Goal: Task Accomplishment & Management: Complete application form

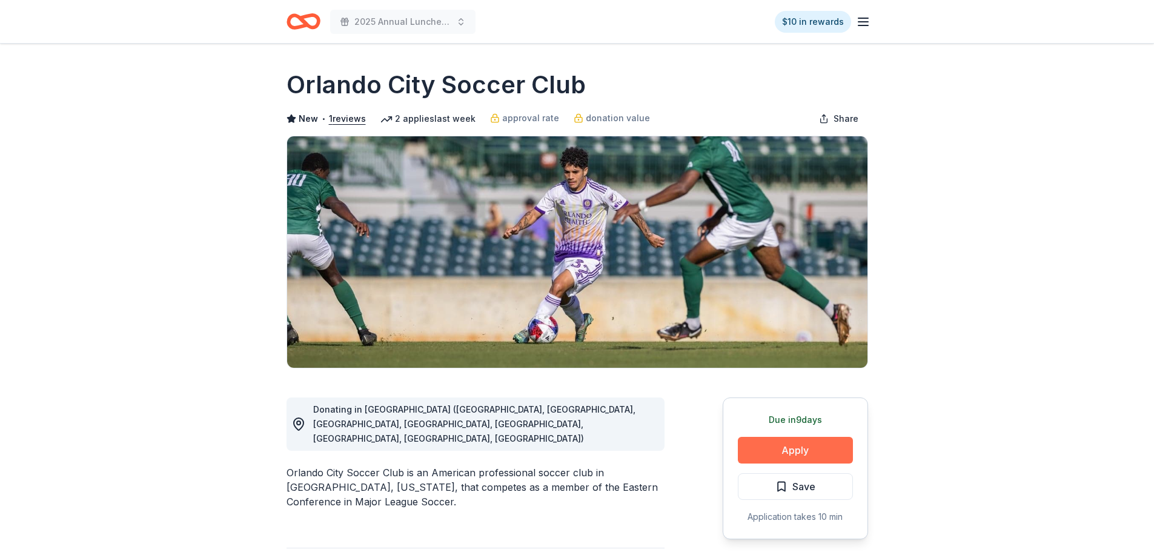
click at [796, 456] on button "Apply" at bounding box center [795, 450] width 115 height 27
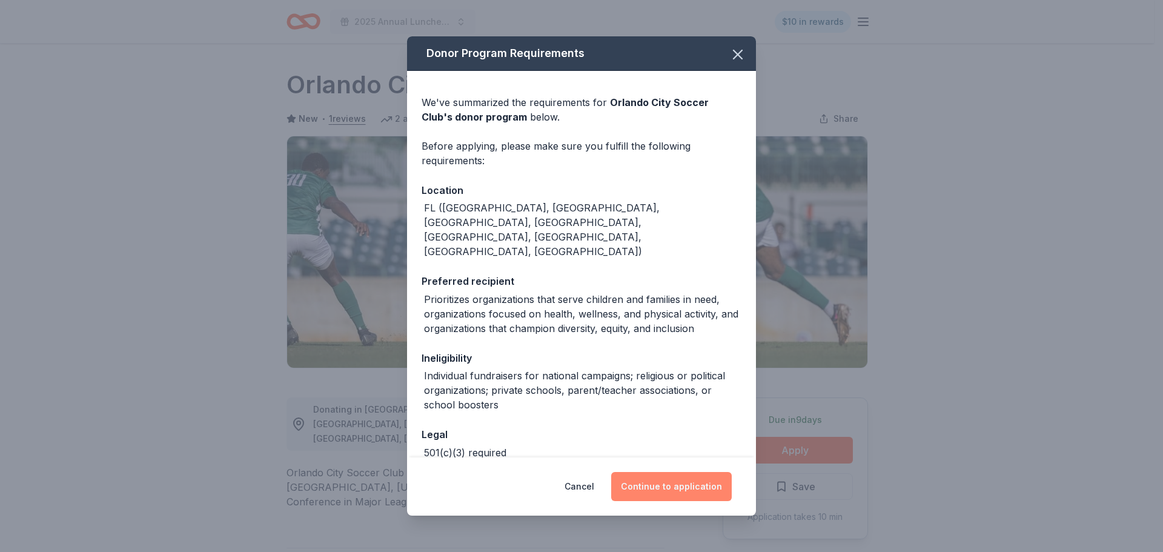
click at [676, 490] on button "Continue to application" at bounding box center [671, 486] width 120 height 29
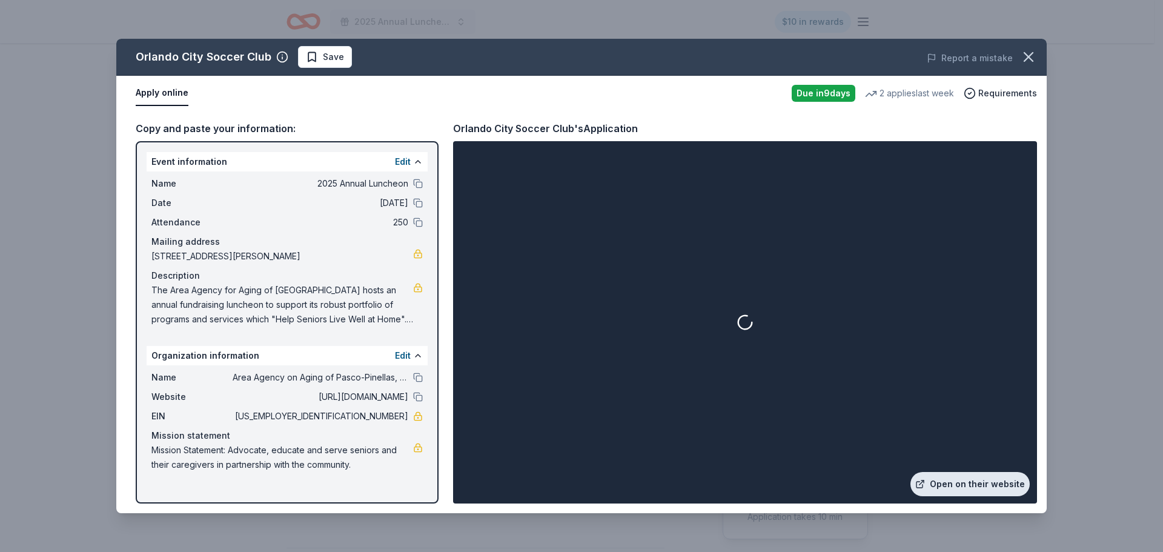
click at [969, 487] on link "Open on their website" at bounding box center [969, 484] width 119 height 24
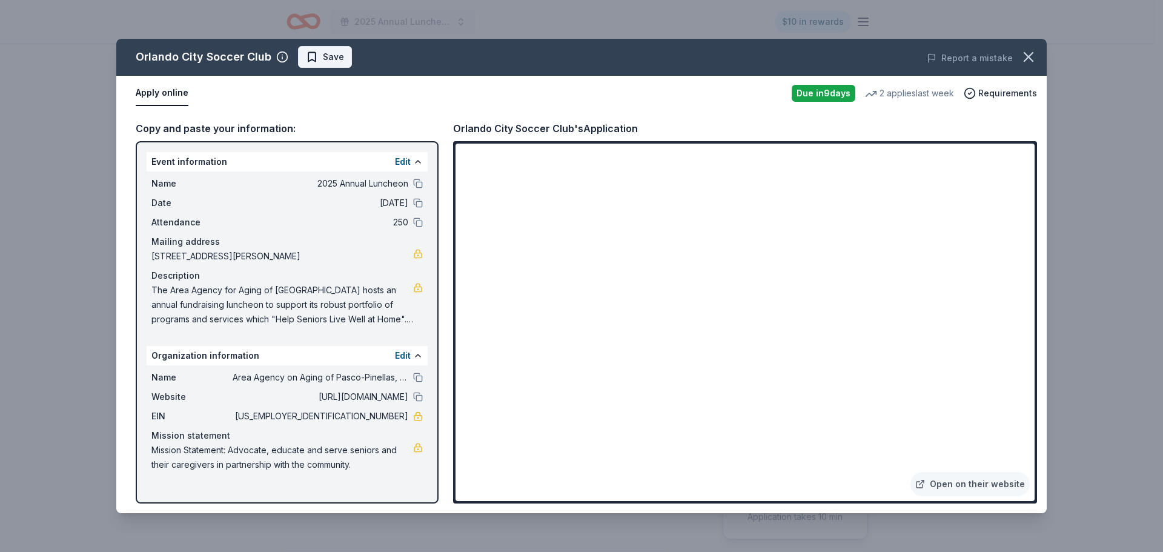
click at [341, 60] on button "Save" at bounding box center [325, 57] width 54 height 22
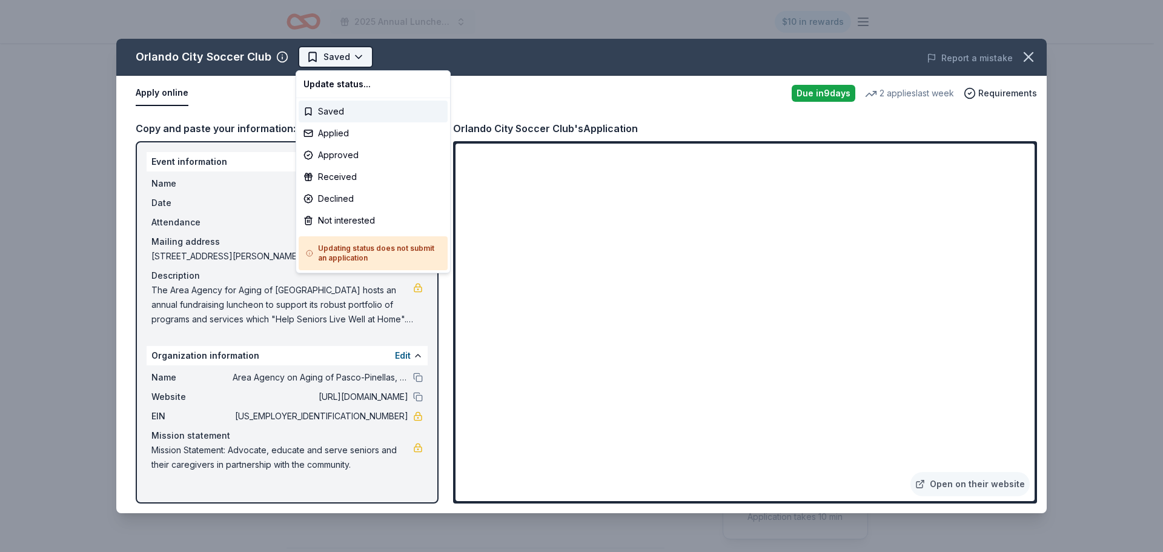
click at [364, 64] on html "2025 Annual Luncheon $10 in rewards Due [DATE] Share Orlando City Soccer Club N…" at bounding box center [581, 276] width 1163 height 552
click at [377, 202] on div "Declined" at bounding box center [373, 199] width 149 height 22
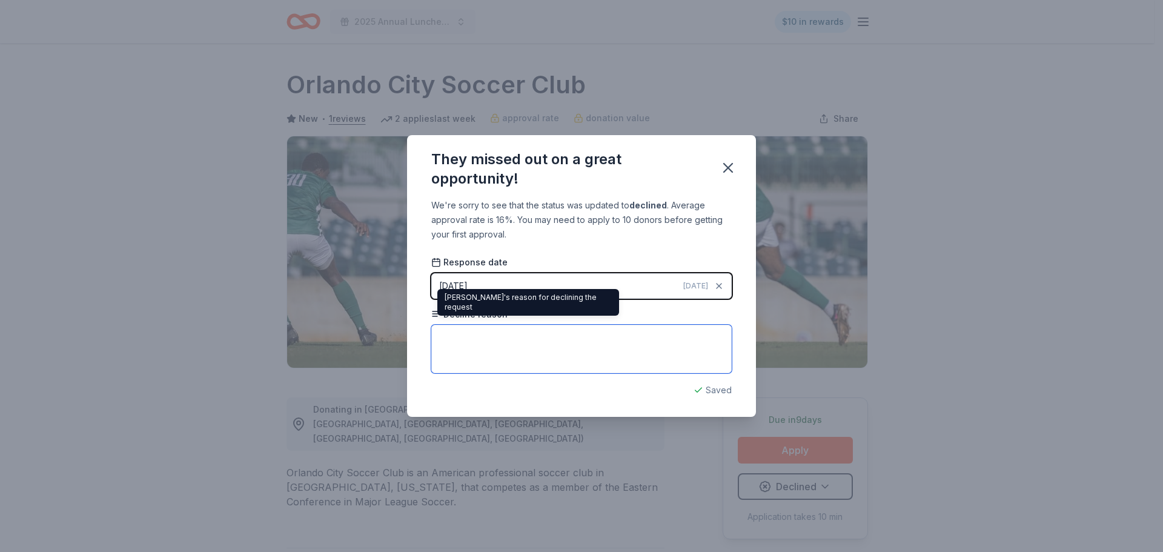
click at [490, 361] on textarea at bounding box center [581, 349] width 300 height 48
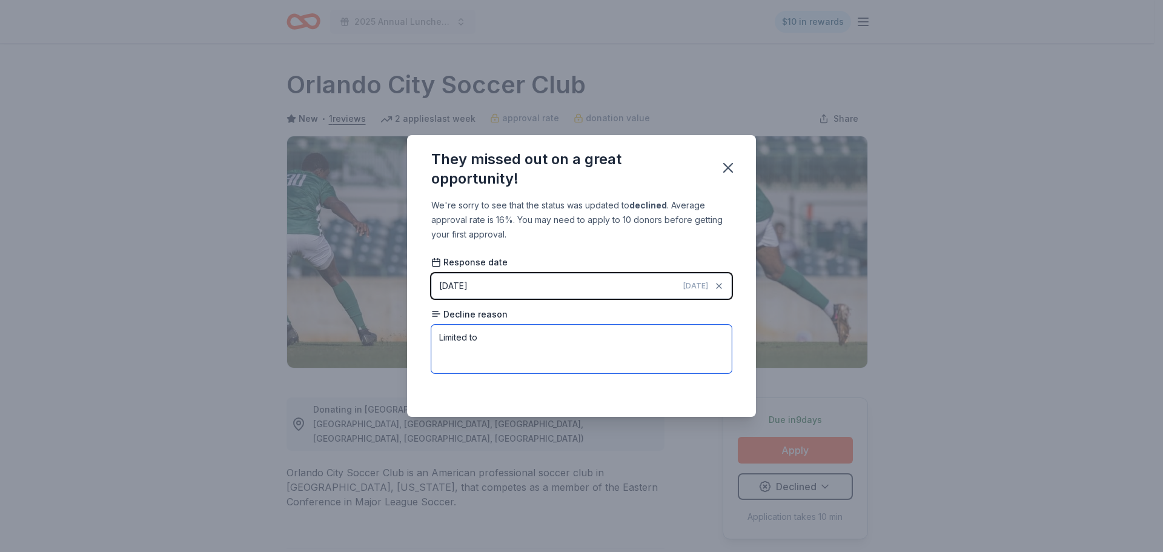
click at [506, 350] on textarea "Limited to" at bounding box center [581, 349] width 300 height 48
paste textarea "Brevard, Lake, [GEOGRAPHIC_DATA], [GEOGRAPHIC_DATA], [GEOGRAPHIC_DATA], [GEOGRA…"
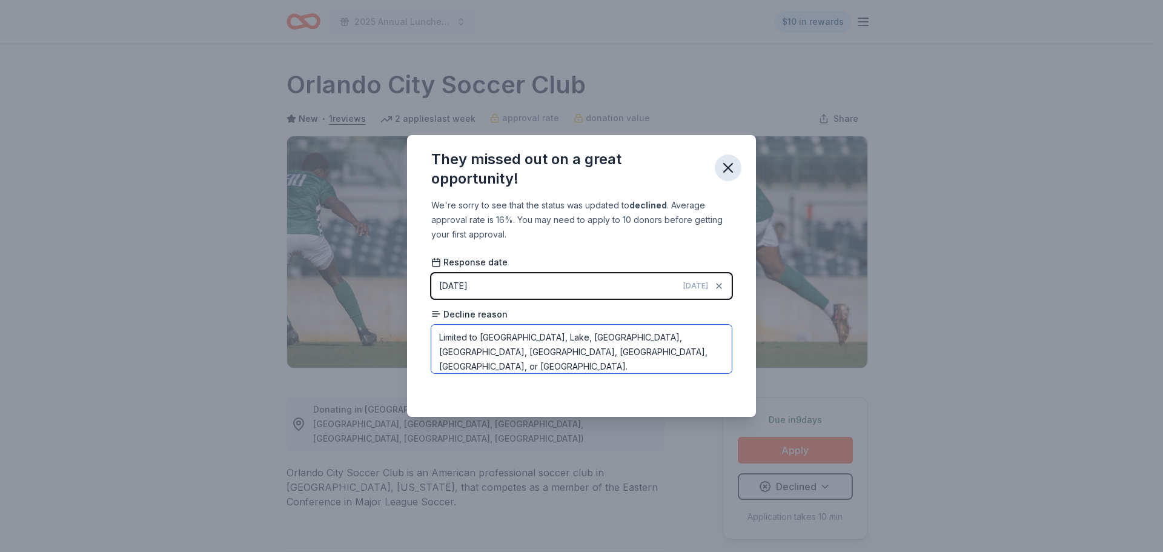
type textarea "Limited to [GEOGRAPHIC_DATA], Lake, [GEOGRAPHIC_DATA], [GEOGRAPHIC_DATA], [GEOG…"
click at [727, 165] on icon "button" at bounding box center [727, 167] width 17 height 17
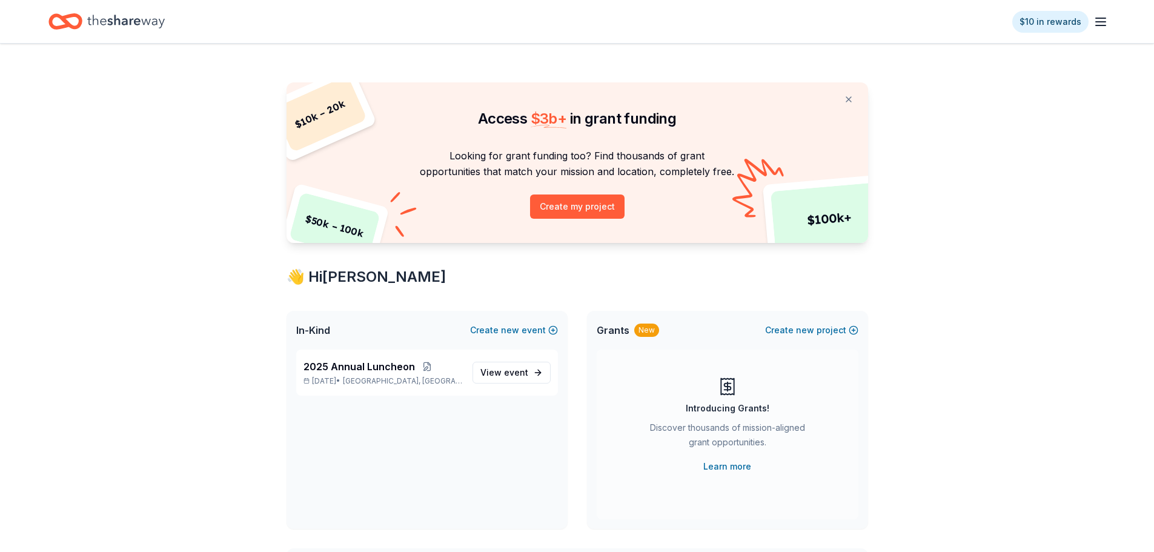
click at [1106, 18] on icon "button" at bounding box center [1100, 22] width 15 height 15
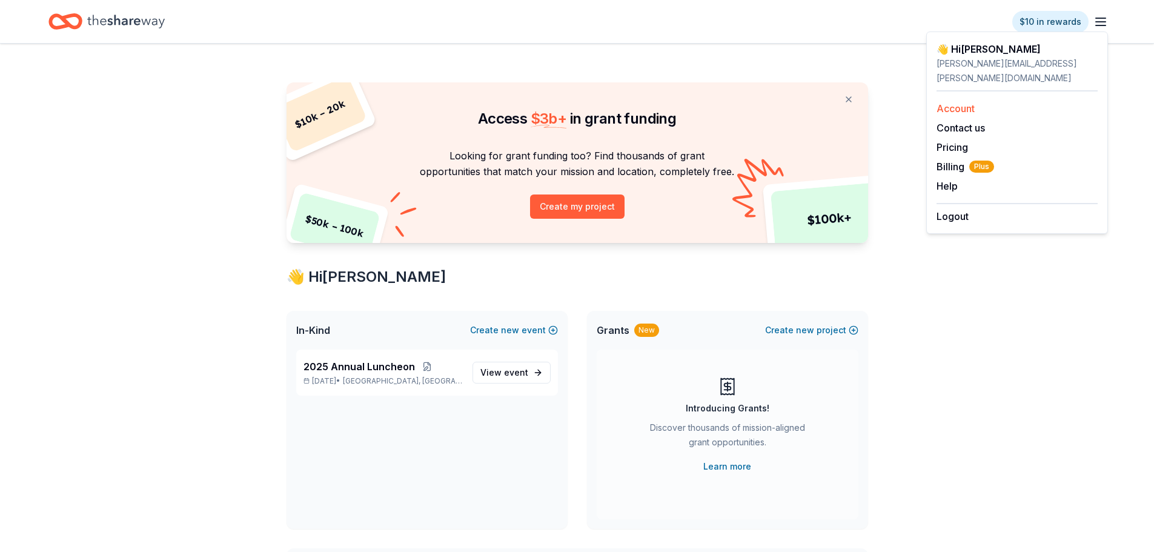
click at [966, 102] on link "Account" at bounding box center [955, 108] width 38 height 12
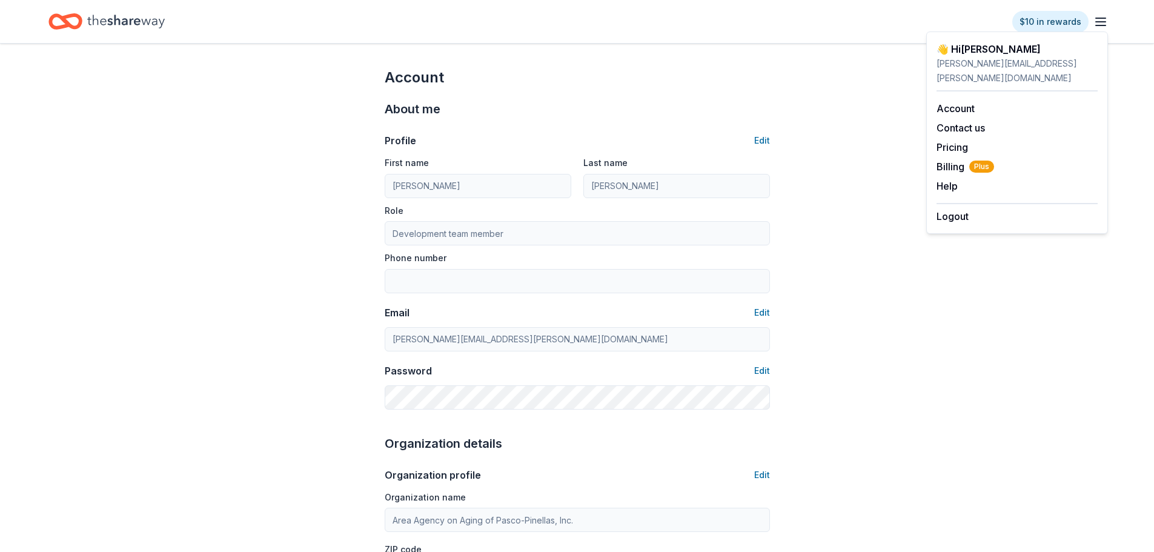
drag, startPoint x: 79, startPoint y: 18, endPoint x: 88, endPoint y: 24, distance: 10.1
click at [79, 18] on icon "Home" at bounding box center [71, 21] width 19 height 12
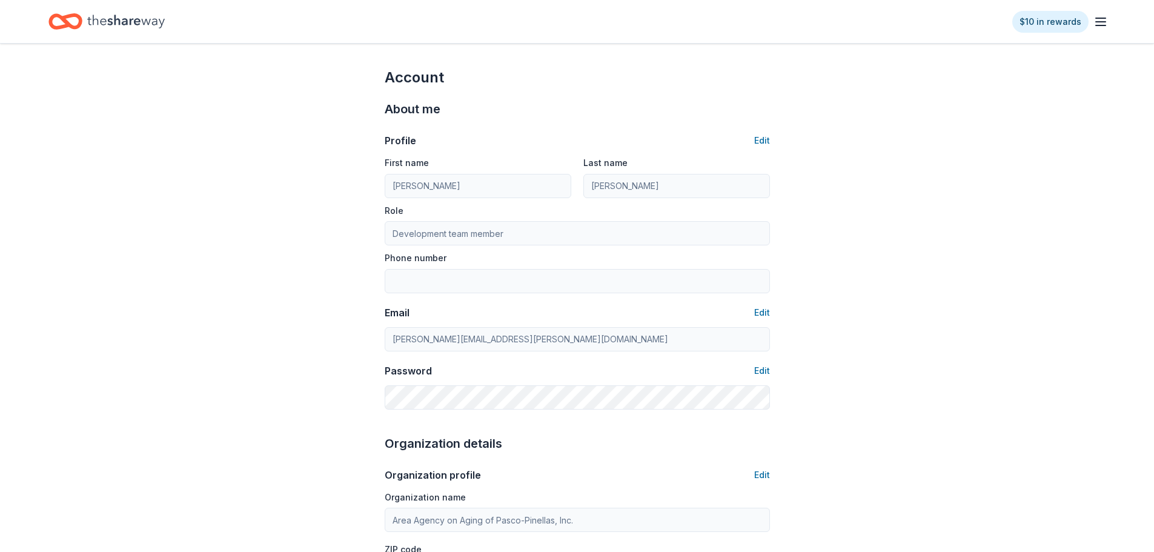
click at [104, 21] on icon "Home" at bounding box center [126, 21] width 78 height 25
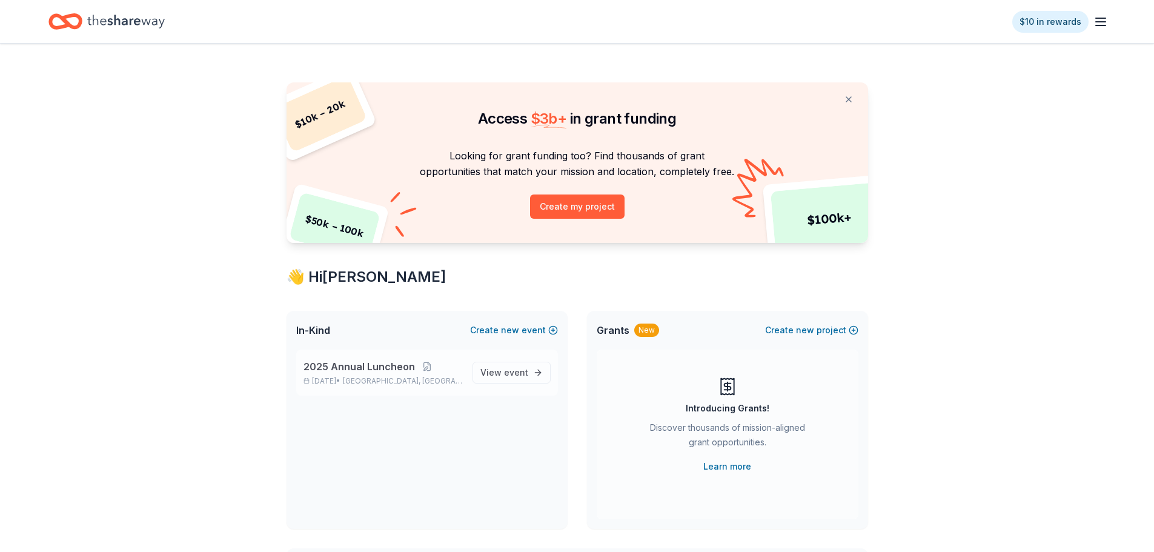
click at [407, 370] on span "2025 Annual Luncheon" at bounding box center [358, 366] width 111 height 15
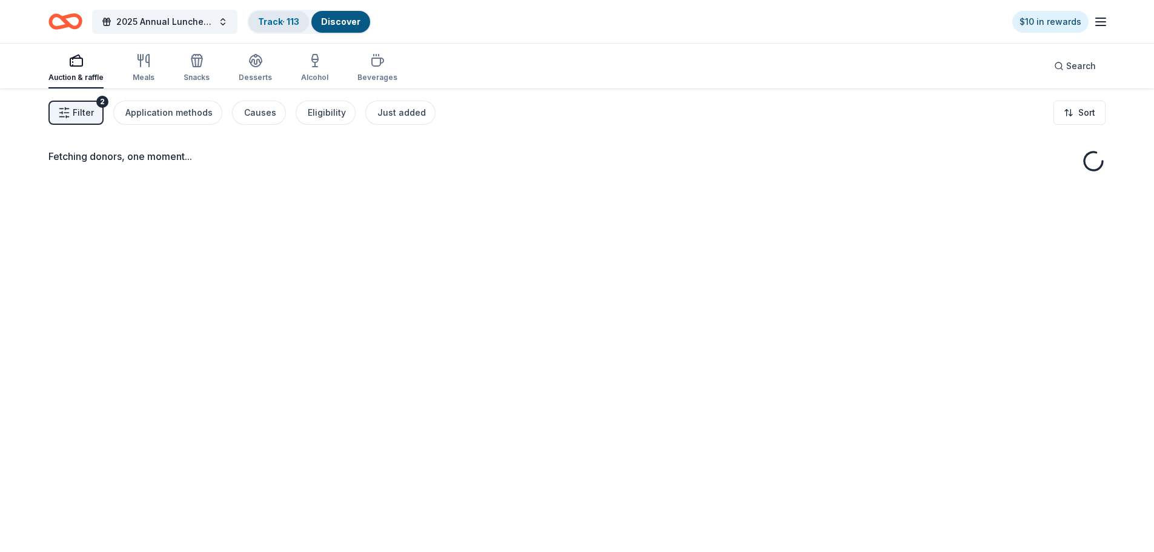
click at [280, 26] on link "Track · 113" at bounding box center [278, 21] width 41 height 10
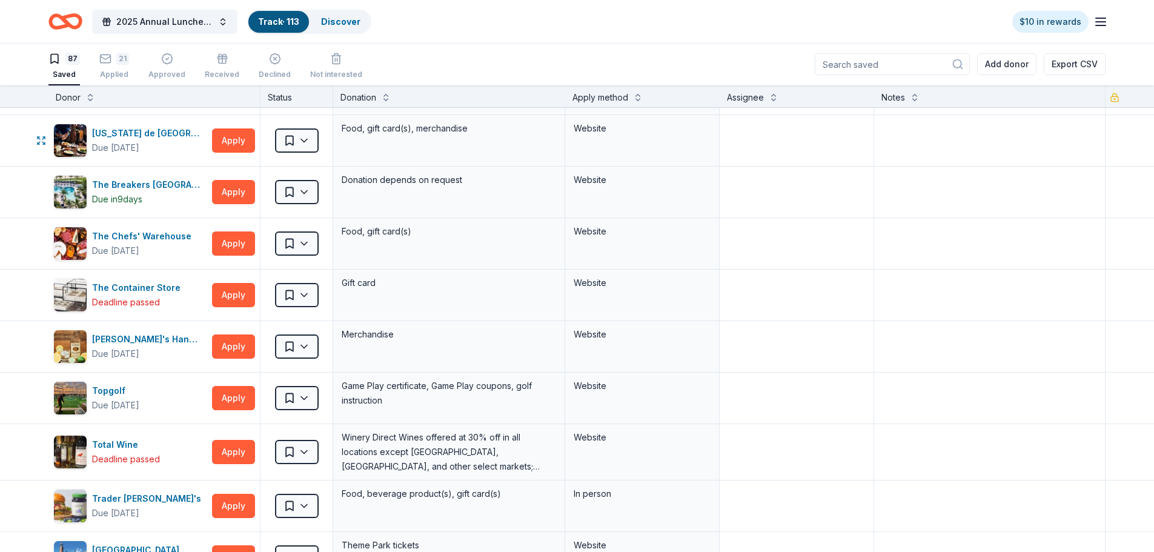
scroll to position [3875, 0]
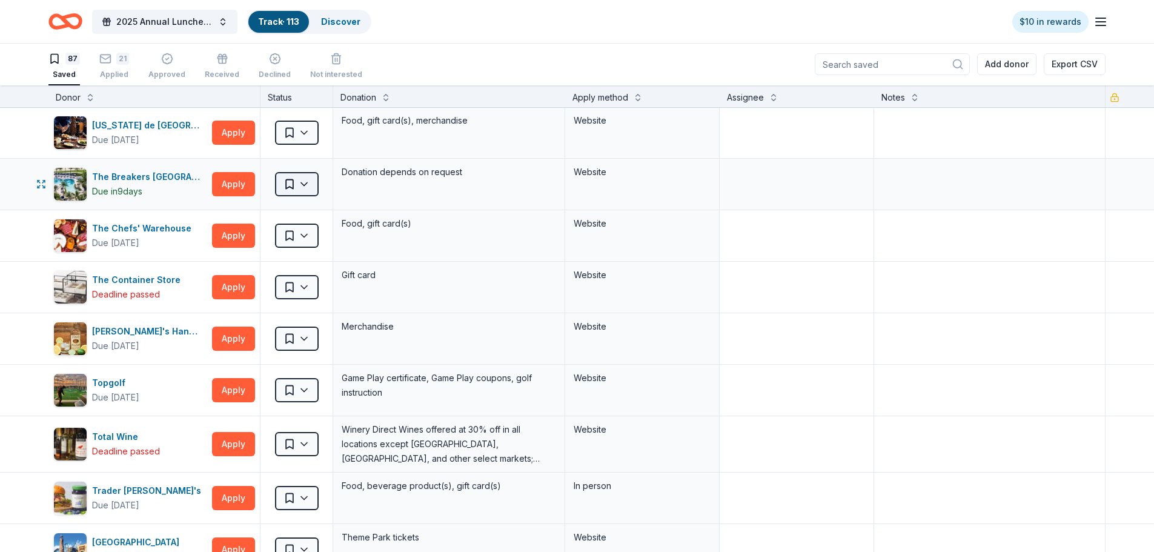
click at [309, 182] on html "2025 Annual Luncheon Track · 113 Discover $10 in rewards 87 Saved 21 Applied Ap…" at bounding box center [577, 275] width 1154 height 552
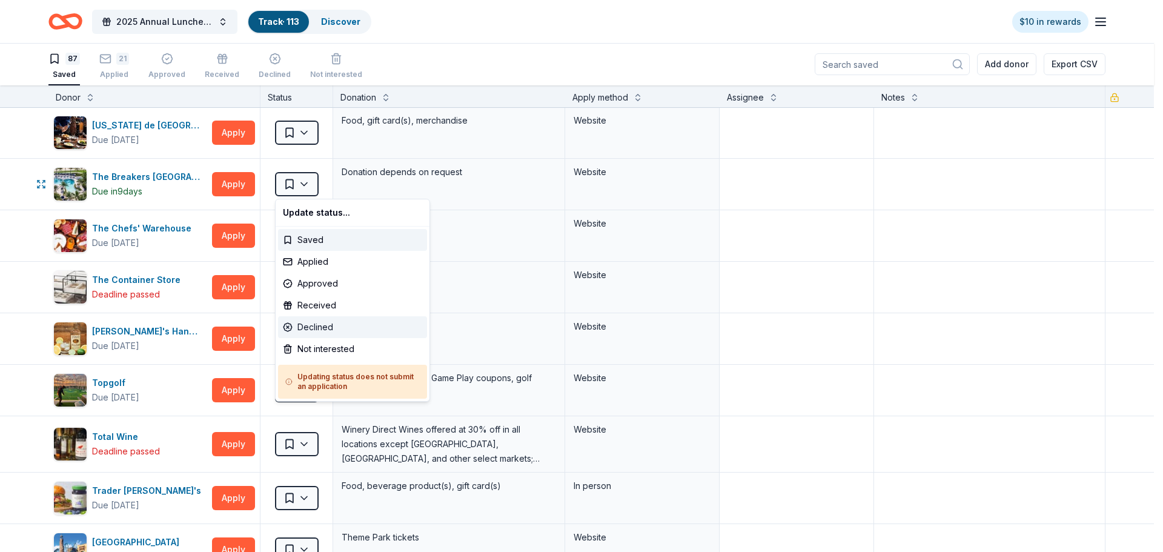
click at [338, 328] on div "Declined" at bounding box center [352, 327] width 149 height 22
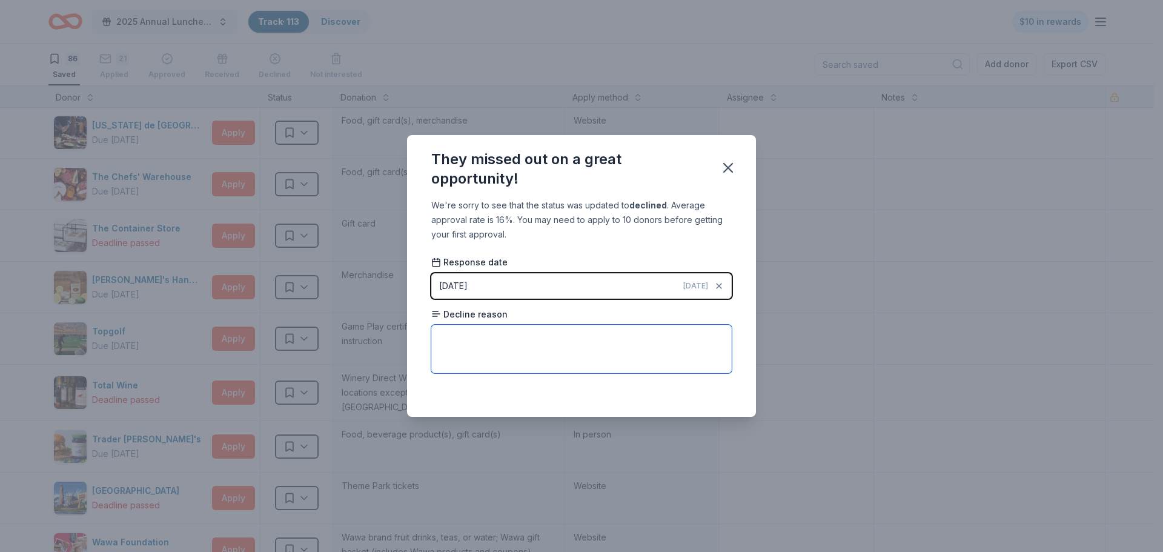
click at [559, 355] on textarea at bounding box center [581, 349] width 300 height 48
type textarea "Too many requests..."
click at [727, 170] on icon "button" at bounding box center [728, 167] width 8 height 8
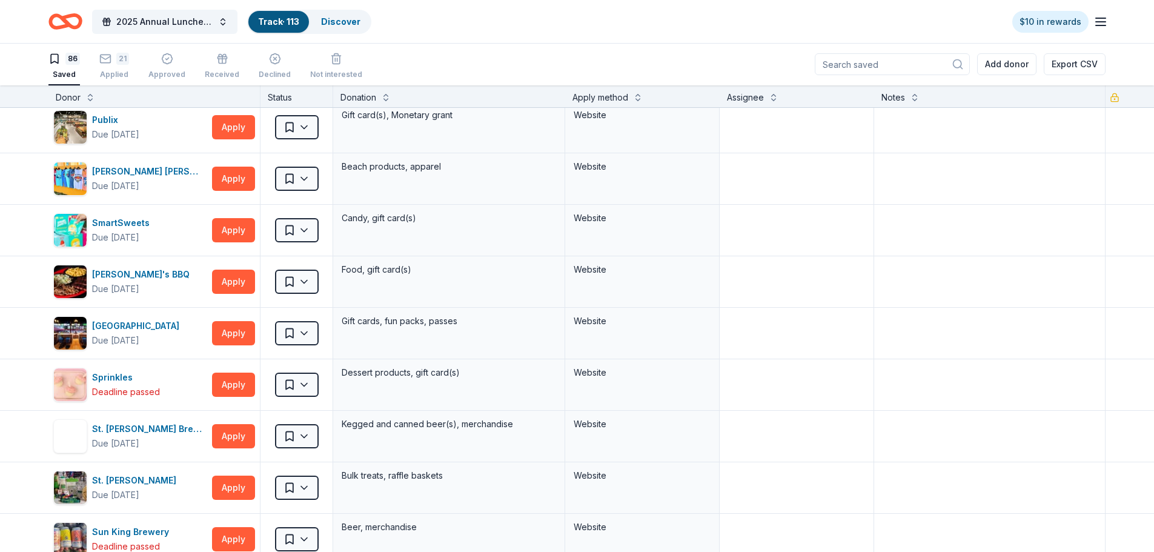
scroll to position [2907, 0]
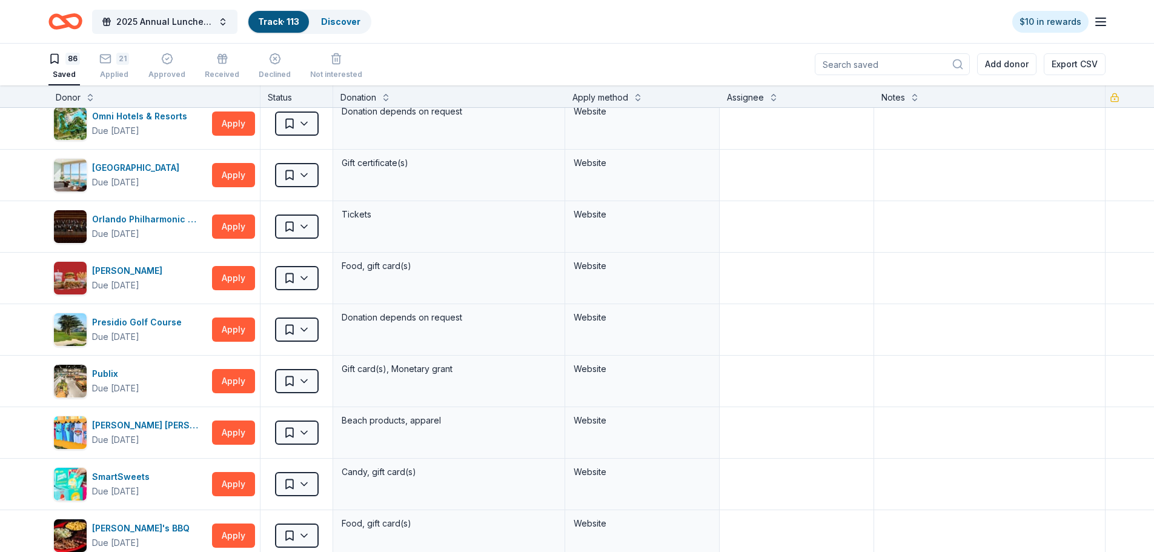
click at [295, 24] on link "Track · 113" at bounding box center [278, 21] width 41 height 10
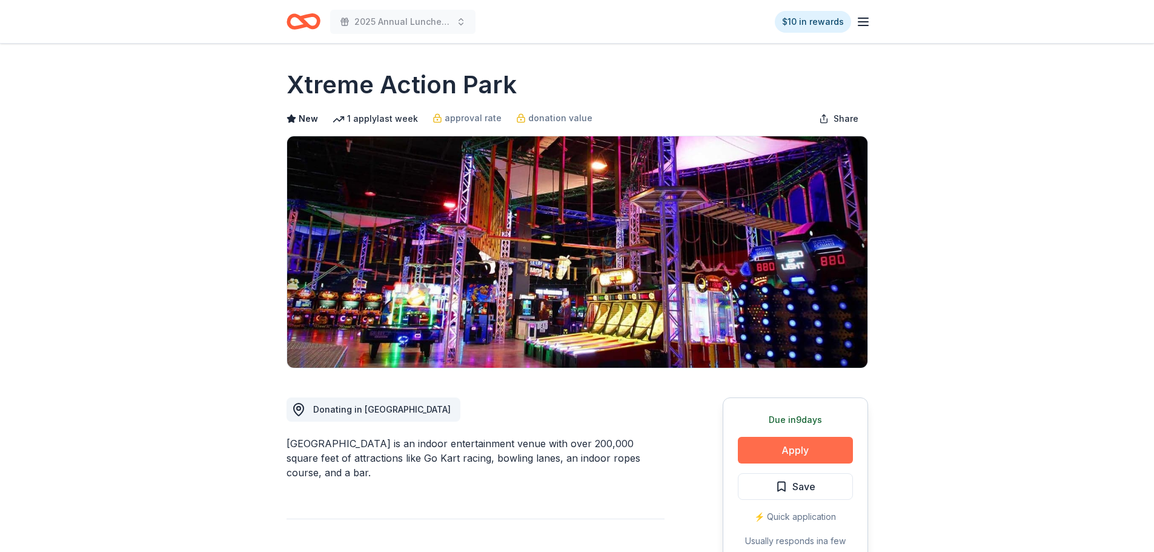
click at [798, 451] on button "Apply" at bounding box center [795, 450] width 115 height 27
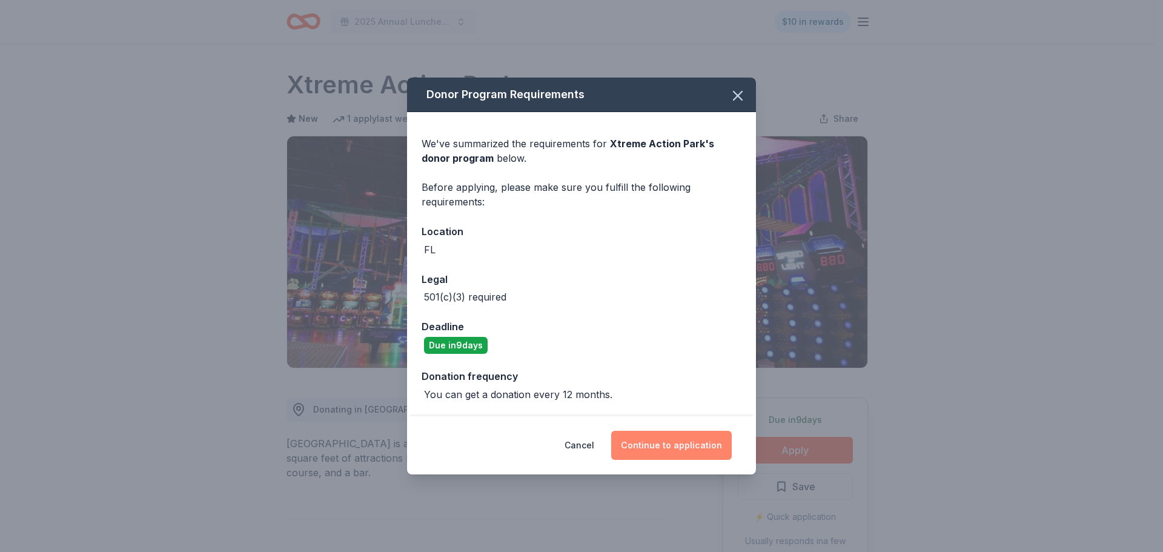
click at [647, 449] on button "Continue to application" at bounding box center [671, 445] width 120 height 29
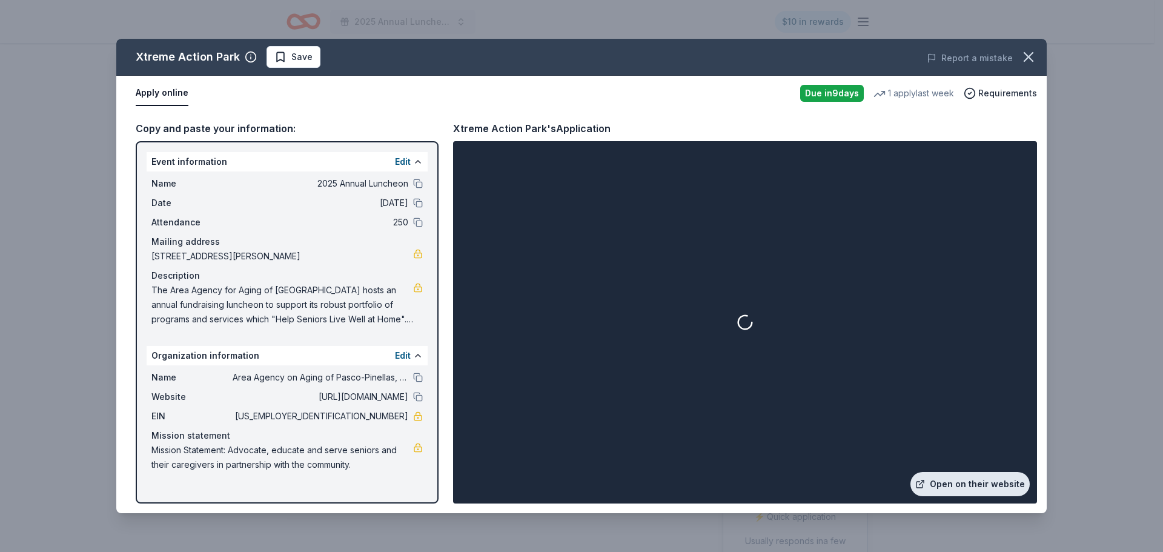
click at [993, 475] on link "Open on their website" at bounding box center [969, 484] width 119 height 24
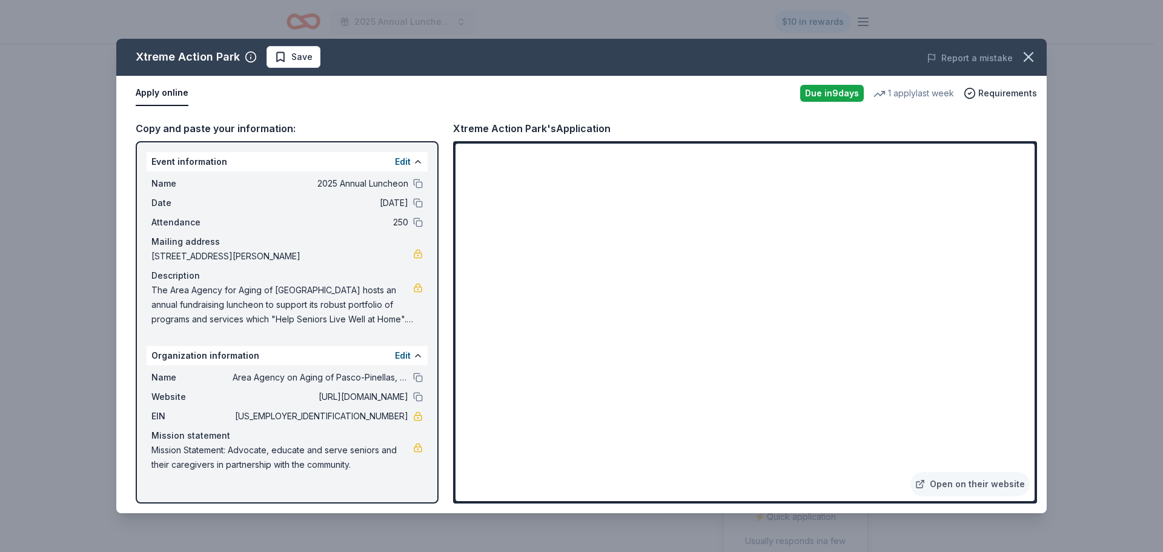
click at [291, 59] on span "Save" at bounding box center [301, 57] width 21 height 15
click at [319, 58] on html "2025 Annual Luncheon $10 in rewards Due in 9 days Share Xtreme Action Park New …" at bounding box center [581, 276] width 1163 height 552
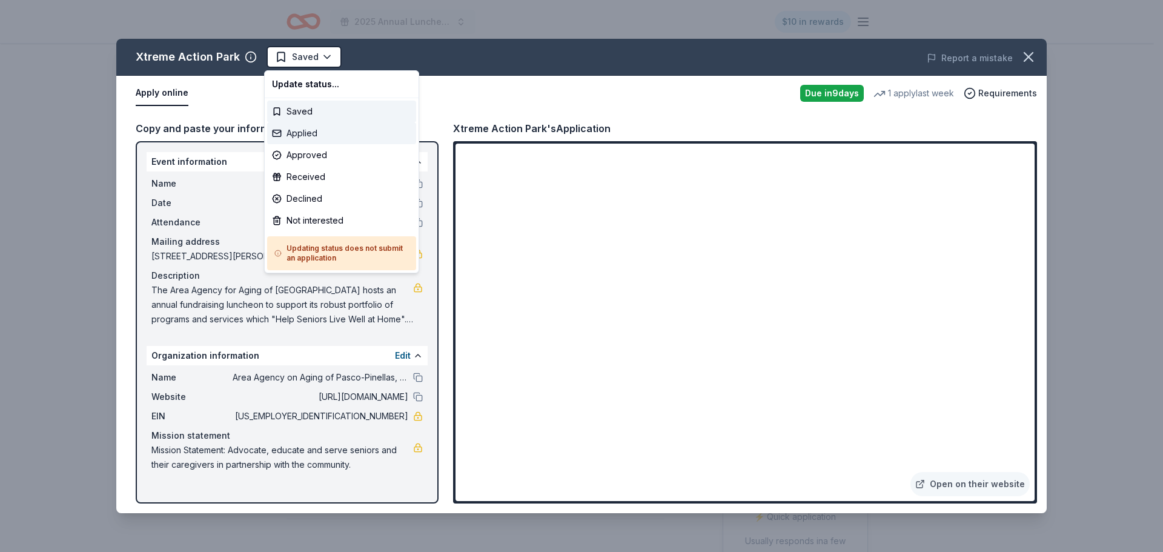
click at [320, 136] on div "Applied" at bounding box center [341, 133] width 149 height 22
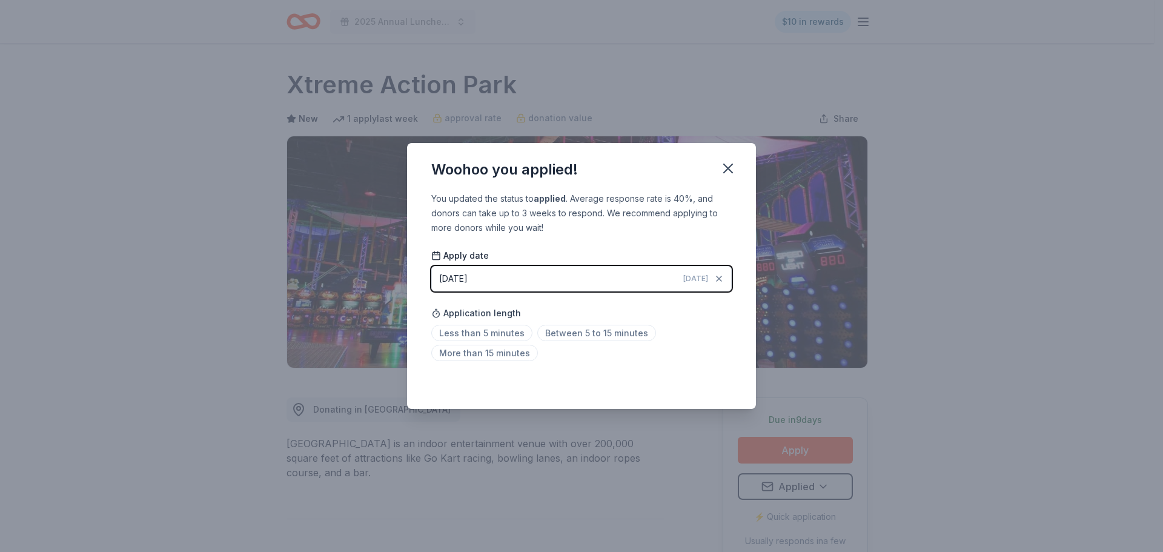
drag, startPoint x: 504, startPoint y: 332, endPoint x: 515, endPoint y: 320, distance: 16.4
click at [503, 332] on span "Less than 5 minutes" at bounding box center [481, 333] width 101 height 16
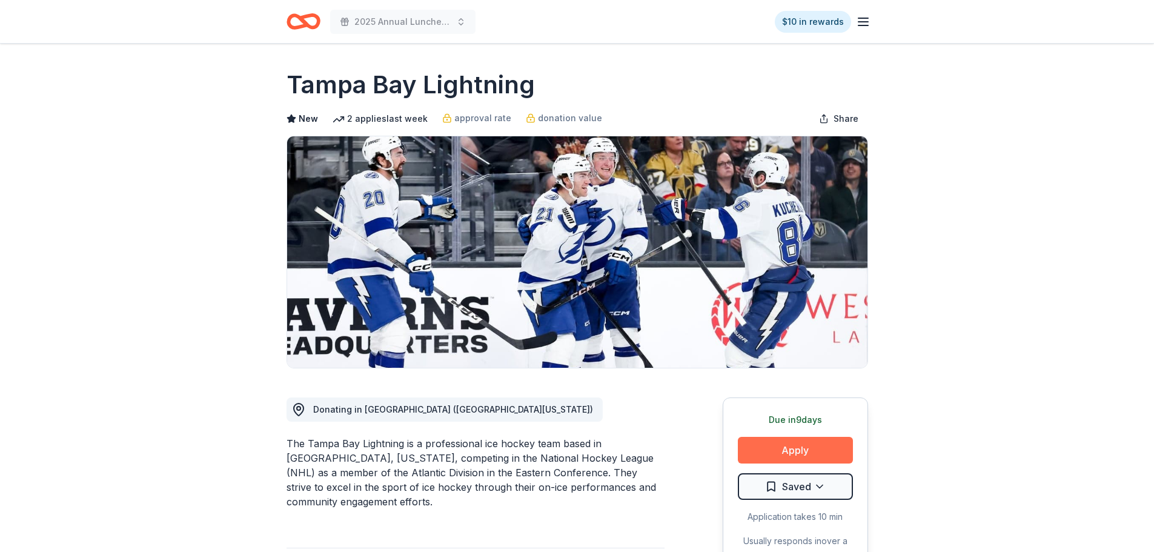
click at [821, 451] on button "Apply" at bounding box center [795, 450] width 115 height 27
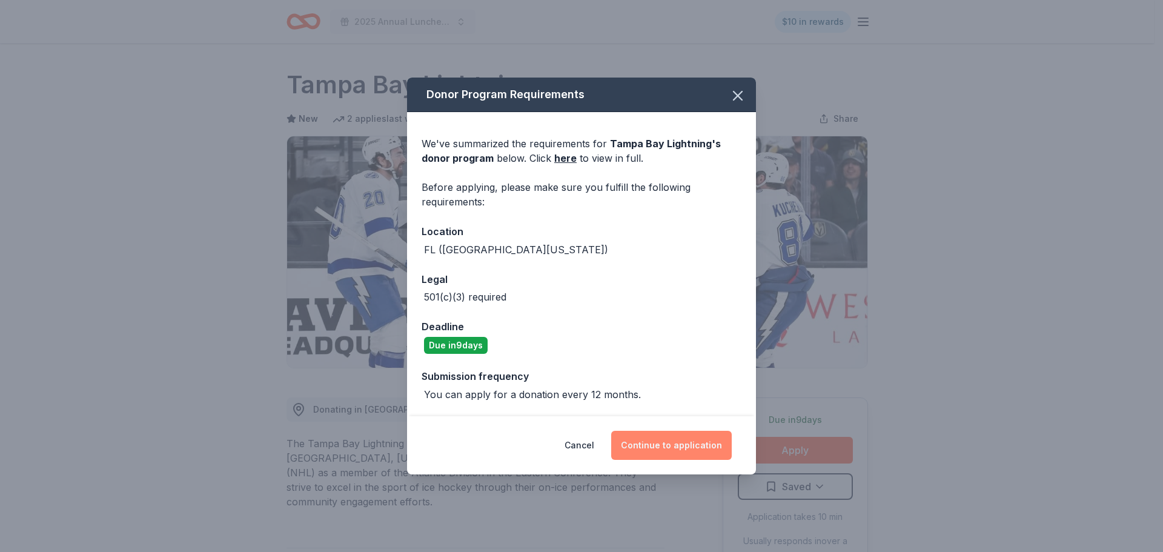
click at [682, 448] on button "Continue to application" at bounding box center [671, 445] width 120 height 29
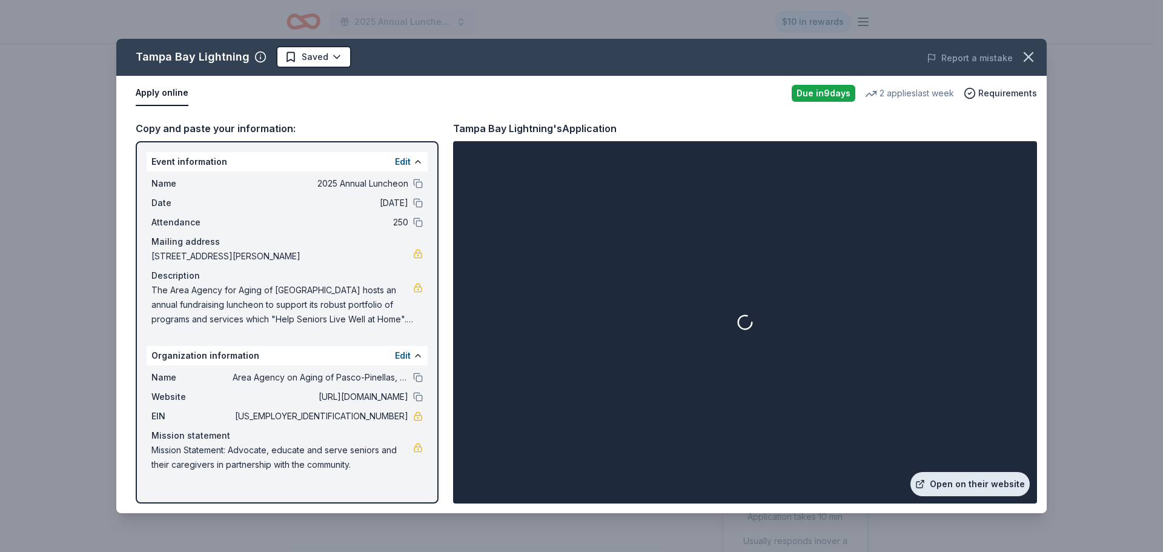
click at [956, 478] on link "Open on their website" at bounding box center [969, 484] width 119 height 24
